Goal: Task Accomplishment & Management: Complete application form

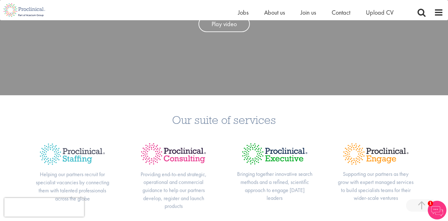
scroll to position [97, 0]
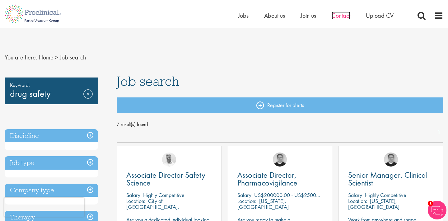
click at [346, 14] on span "Contact" at bounding box center [341, 16] width 19 height 8
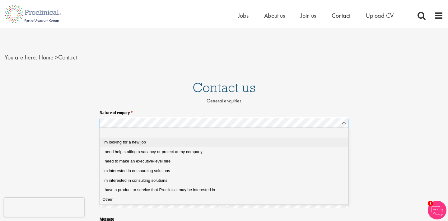
click at [273, 141] on div "I'm looking for a new job" at bounding box center [223, 143] width 243 height 6
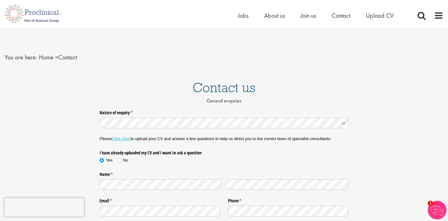
click at [126, 138] on link "Click Here" at bounding box center [121, 138] width 19 height 5
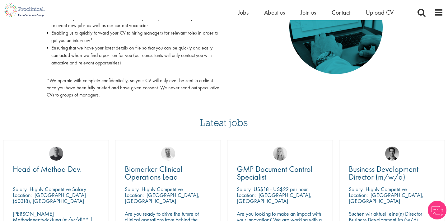
scroll to position [335, 0]
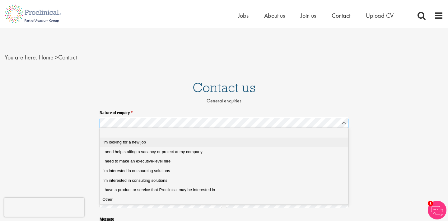
click at [199, 140] on div "I'm looking for a new job" at bounding box center [223, 143] width 243 height 6
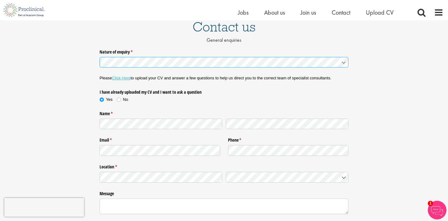
scroll to position [55, 0]
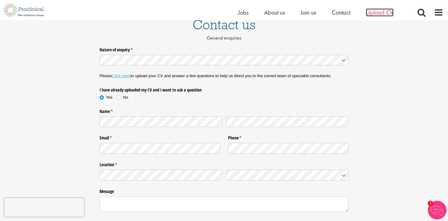
click at [377, 15] on span "Upload CV" at bounding box center [380, 12] width 28 height 8
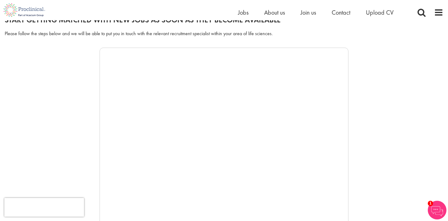
scroll to position [81, 0]
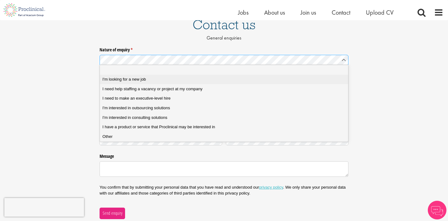
click at [266, 77] on div "I'm looking for a new job" at bounding box center [223, 80] width 243 height 6
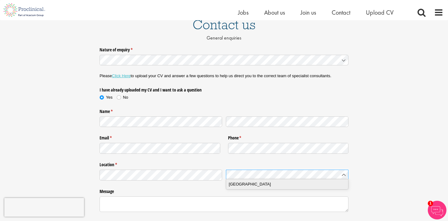
click at [260, 185] on div "[GEOGRAPHIC_DATA]" at bounding box center [287, 184] width 117 height 6
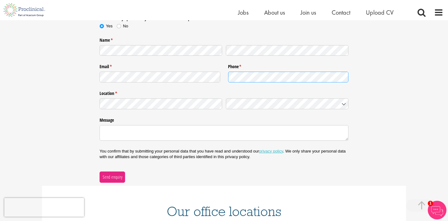
scroll to position [128, 0]
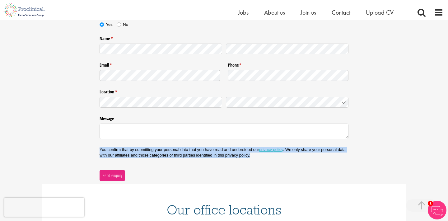
drag, startPoint x: 97, startPoint y: 147, endPoint x: 260, endPoint y: 157, distance: 163.5
click at [260, 157] on div "Nature of enquiry * (required) Please Click Here to upload your CV and answer a…" at bounding box center [224, 76] width 448 height 209
copy p "You confirm that by submitting your personal data that you have read and unders…"
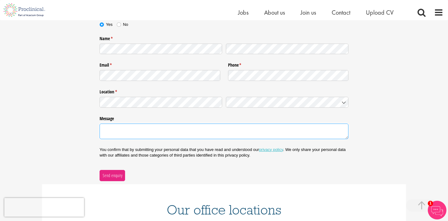
click at [253, 124] on textarea "Message" at bounding box center [224, 132] width 249 height 16
paste textarea "Hello, My name is [Your Name], and I am a qualified medical professional from […"
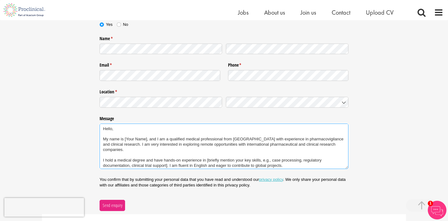
scroll to position [40, 0]
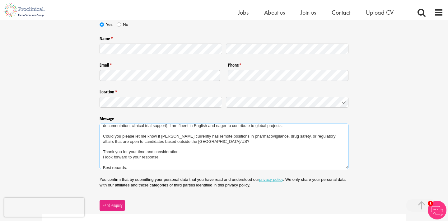
drag, startPoint x: 140, startPoint y: 162, endPoint x: 102, endPoint y: 162, distance: 37.4
click at [102, 162] on textarea "Hello, My name is [Your Name], and I am a qualified medical professional from […" at bounding box center [224, 146] width 249 height 45
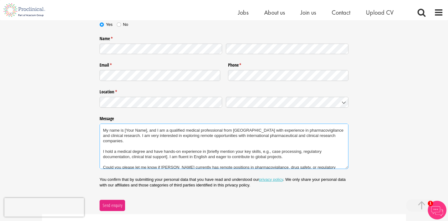
scroll to position [6, 0]
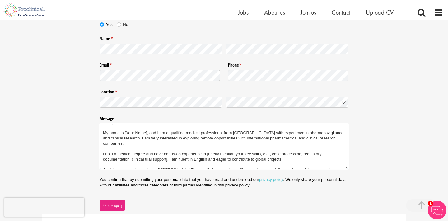
click at [168, 151] on textarea "Hello, My name is [Your Name], and I am a qualified medical professional from […" at bounding box center [224, 146] width 249 height 45
drag, startPoint x: 207, startPoint y: 146, endPoint x: 272, endPoint y: 146, distance: 65.1
click at [272, 146] on textarea "Hello, My name is [Your Name], and I am a qualified medical professional from […" at bounding box center [224, 146] width 249 height 45
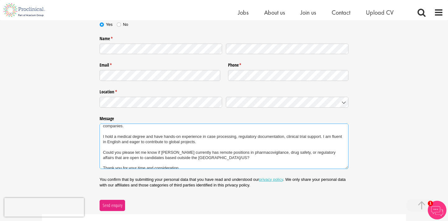
scroll to position [0, 0]
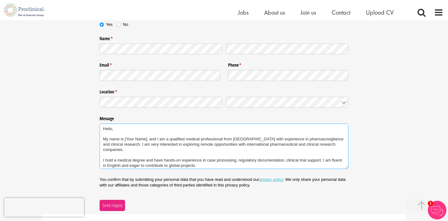
drag, startPoint x: 141, startPoint y: 163, endPoint x: 96, endPoint y: 100, distance: 76.8
click at [96, 100] on div "Nature of enquiry * (required) Please Click Here to upload your CV and answer a…" at bounding box center [224, 91] width 448 height 239
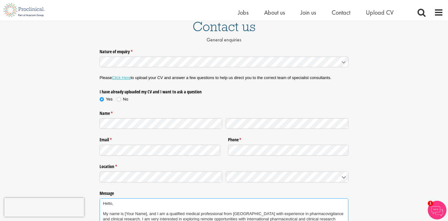
scroll to position [53, 0]
type textarea "Hello, My name is [Your Name], and I am a qualified medical professional from […"
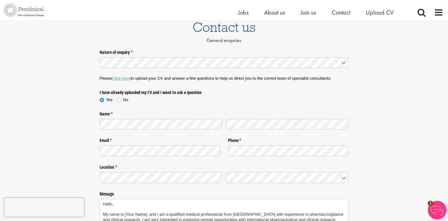
click at [125, 79] on link "Click Here" at bounding box center [121, 78] width 19 height 5
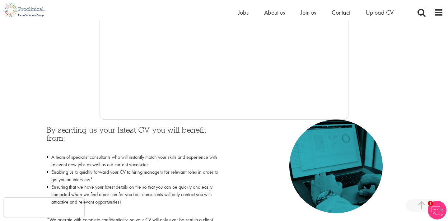
scroll to position [196, 0]
